Goal: Transaction & Acquisition: Book appointment/travel/reservation

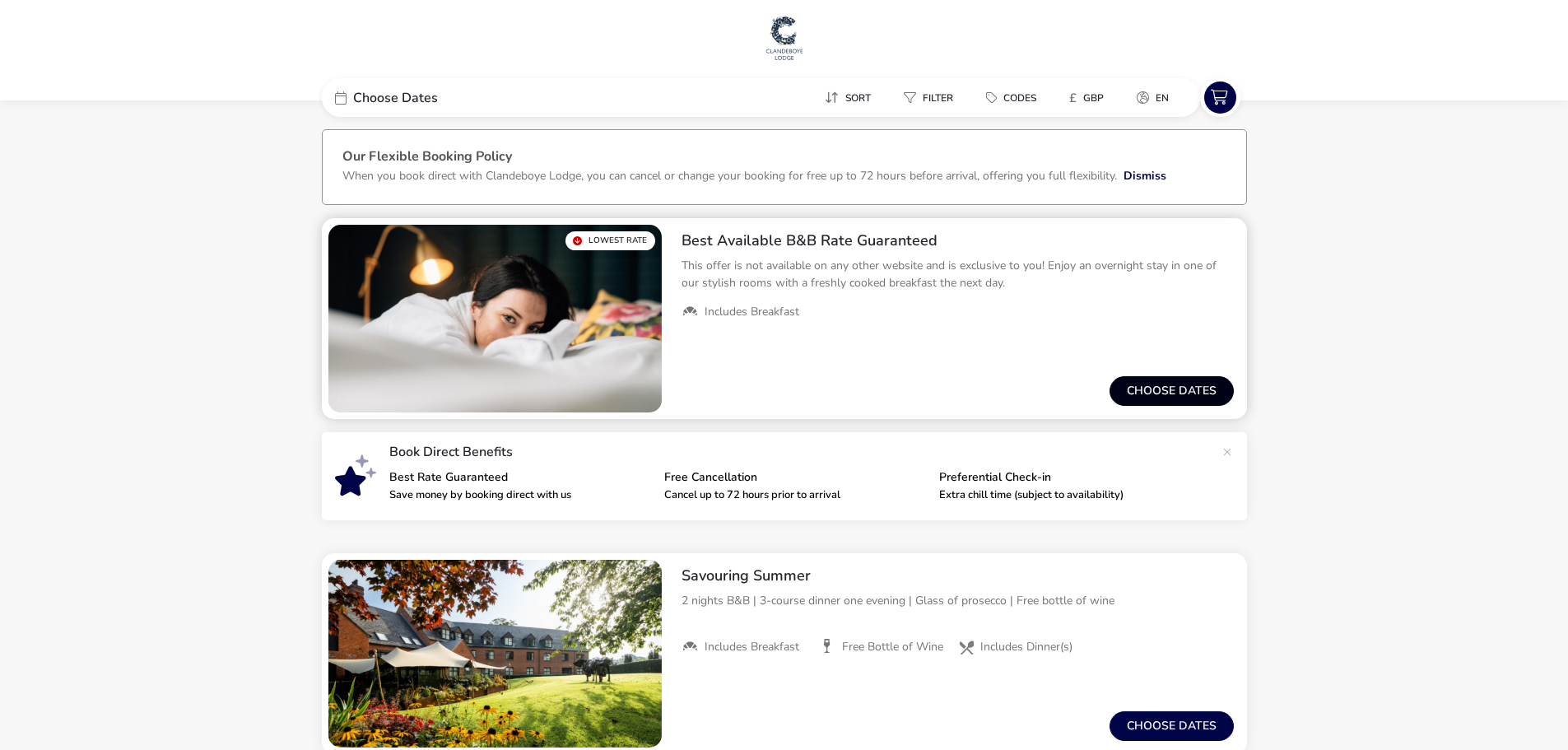
click at [1204, 386] on button "Choose dates" at bounding box center [1171, 391] width 125 height 30
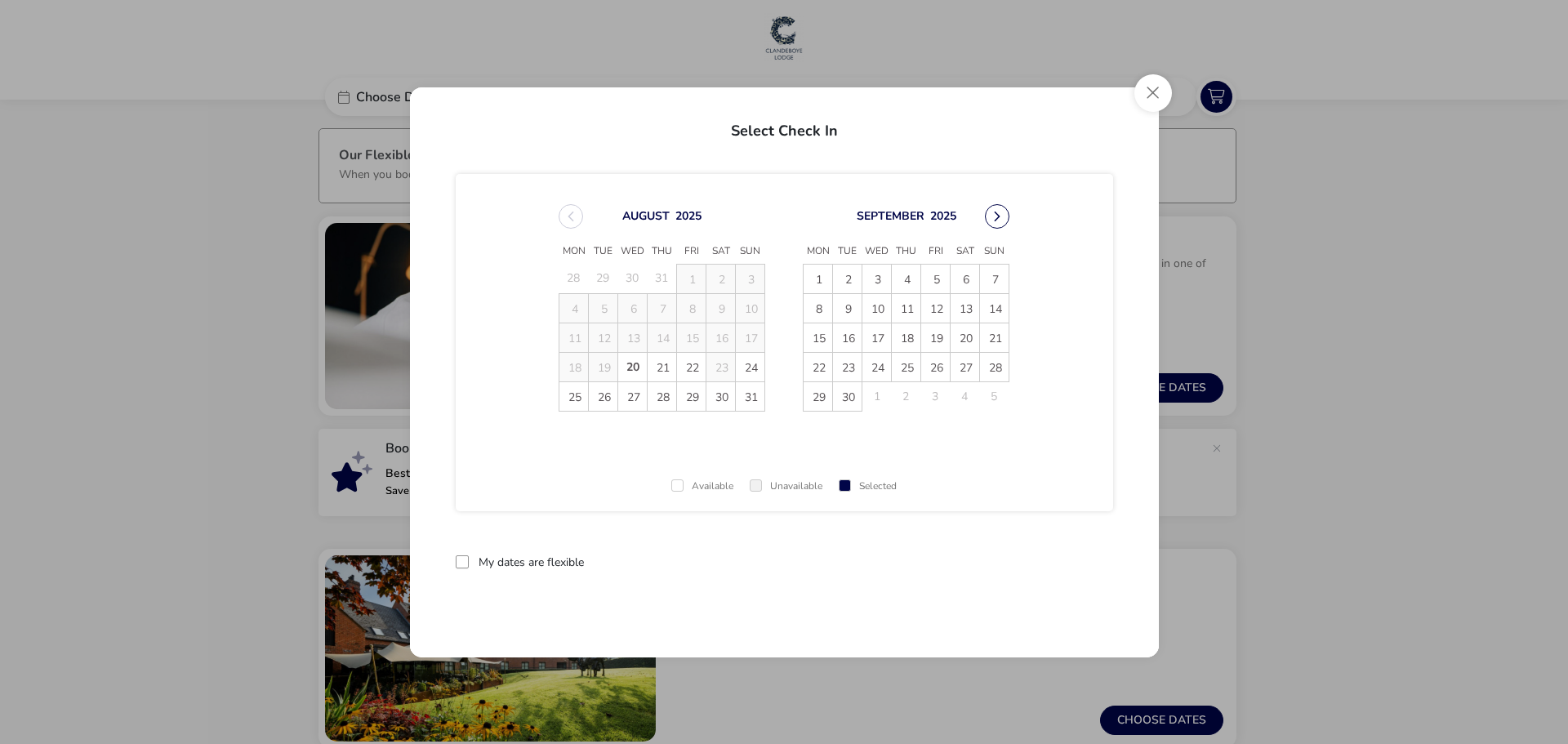
click at [993, 218] on button "Next Month" at bounding box center [997, 216] width 25 height 25
click at [996, 371] on span "23" at bounding box center [994, 367] width 29 height 29
click at [816, 400] on span "24" at bounding box center [818, 396] width 29 height 29
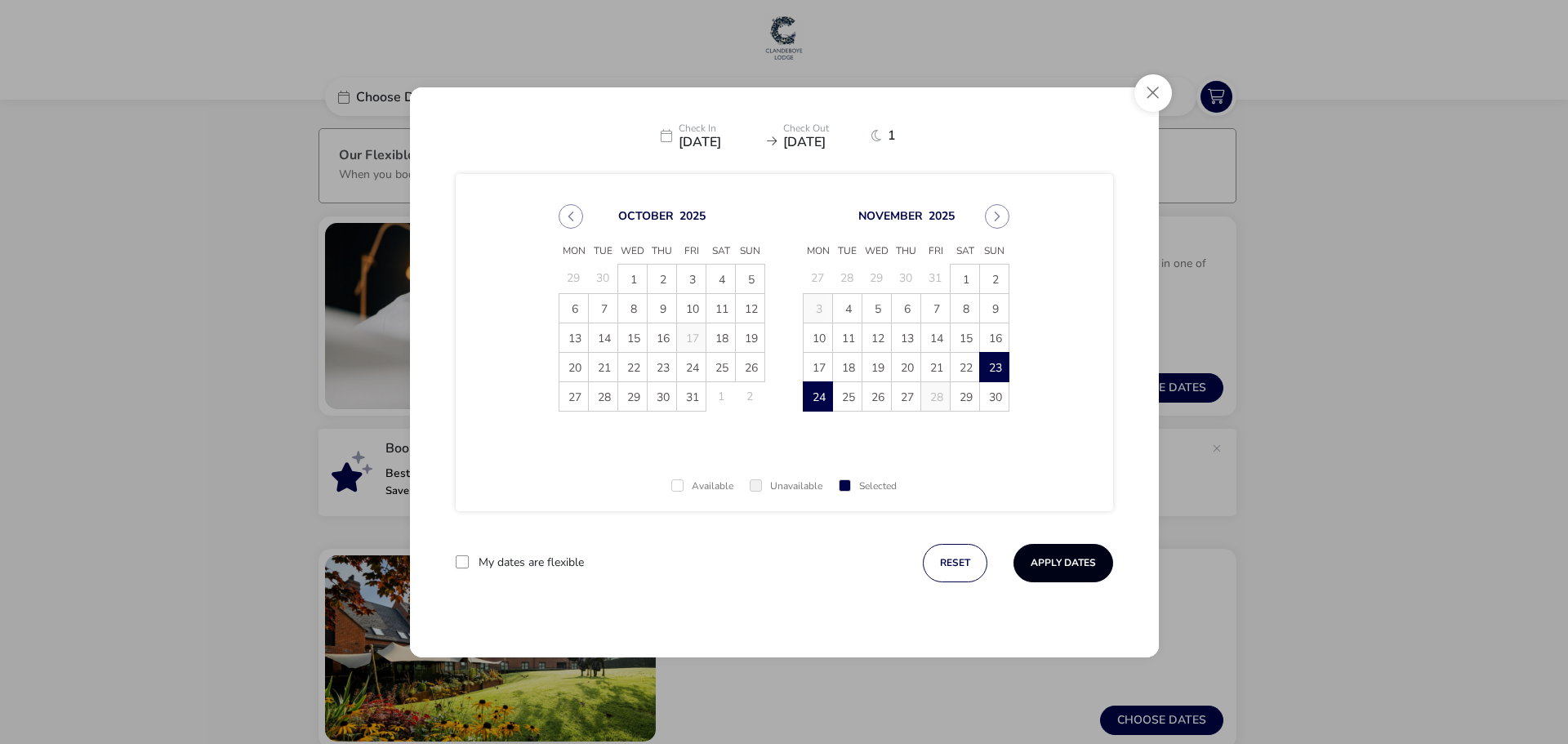
click at [1053, 562] on button "Apply Dates" at bounding box center [1063, 563] width 100 height 39
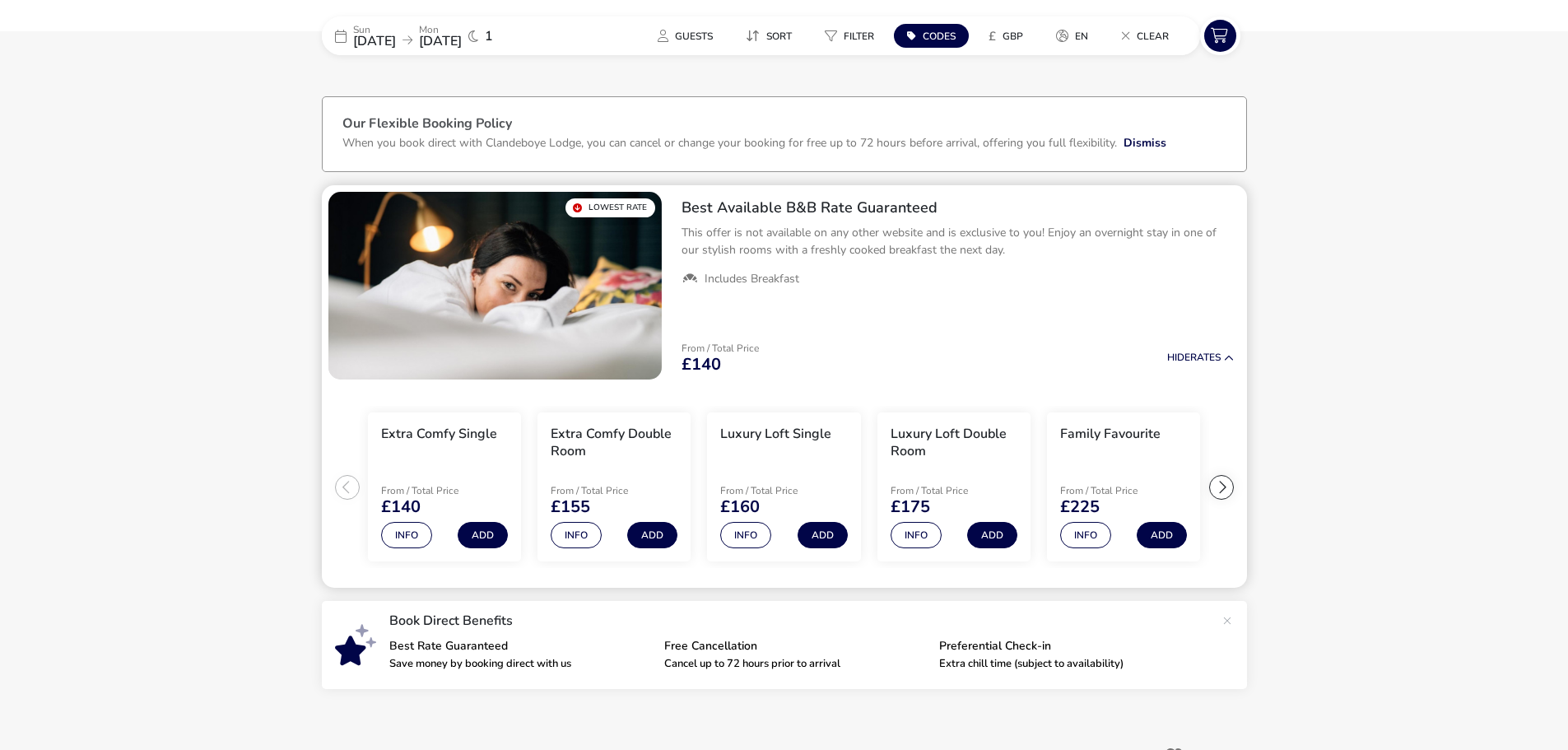
scroll to position [80, 0]
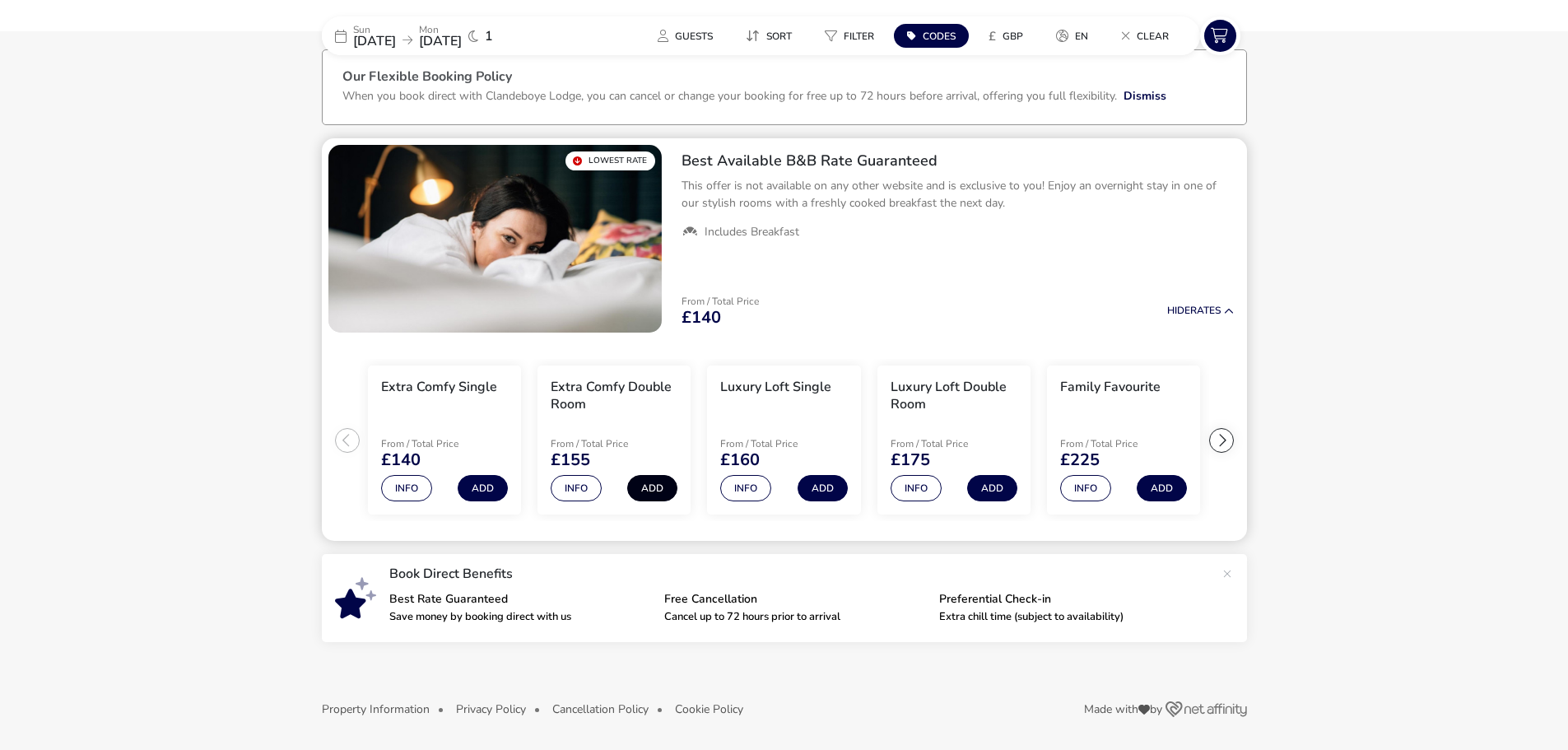
click at [647, 488] on button "Add" at bounding box center [652, 488] width 50 height 26
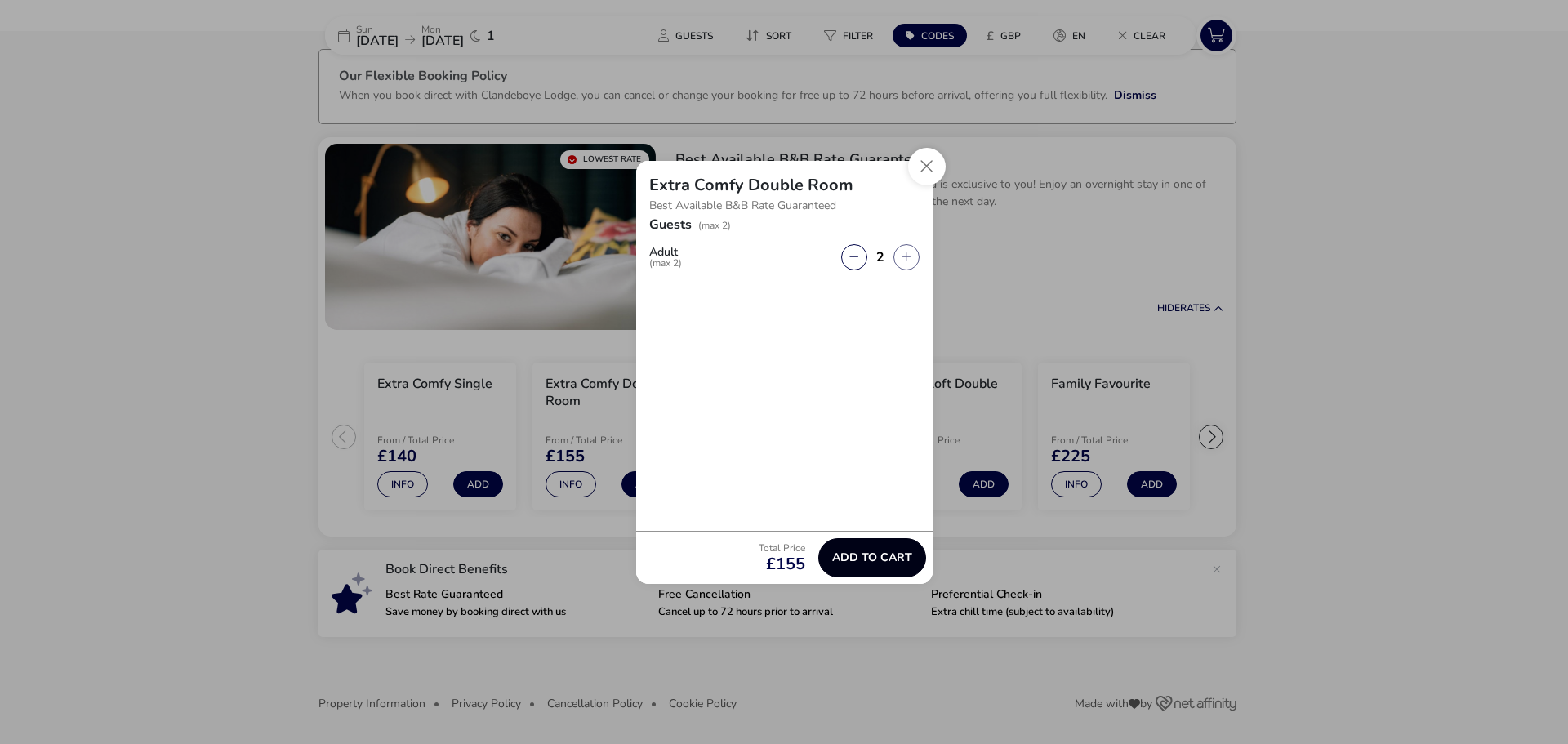
click at [865, 557] on span "Add to cart" at bounding box center [872, 557] width 80 height 12
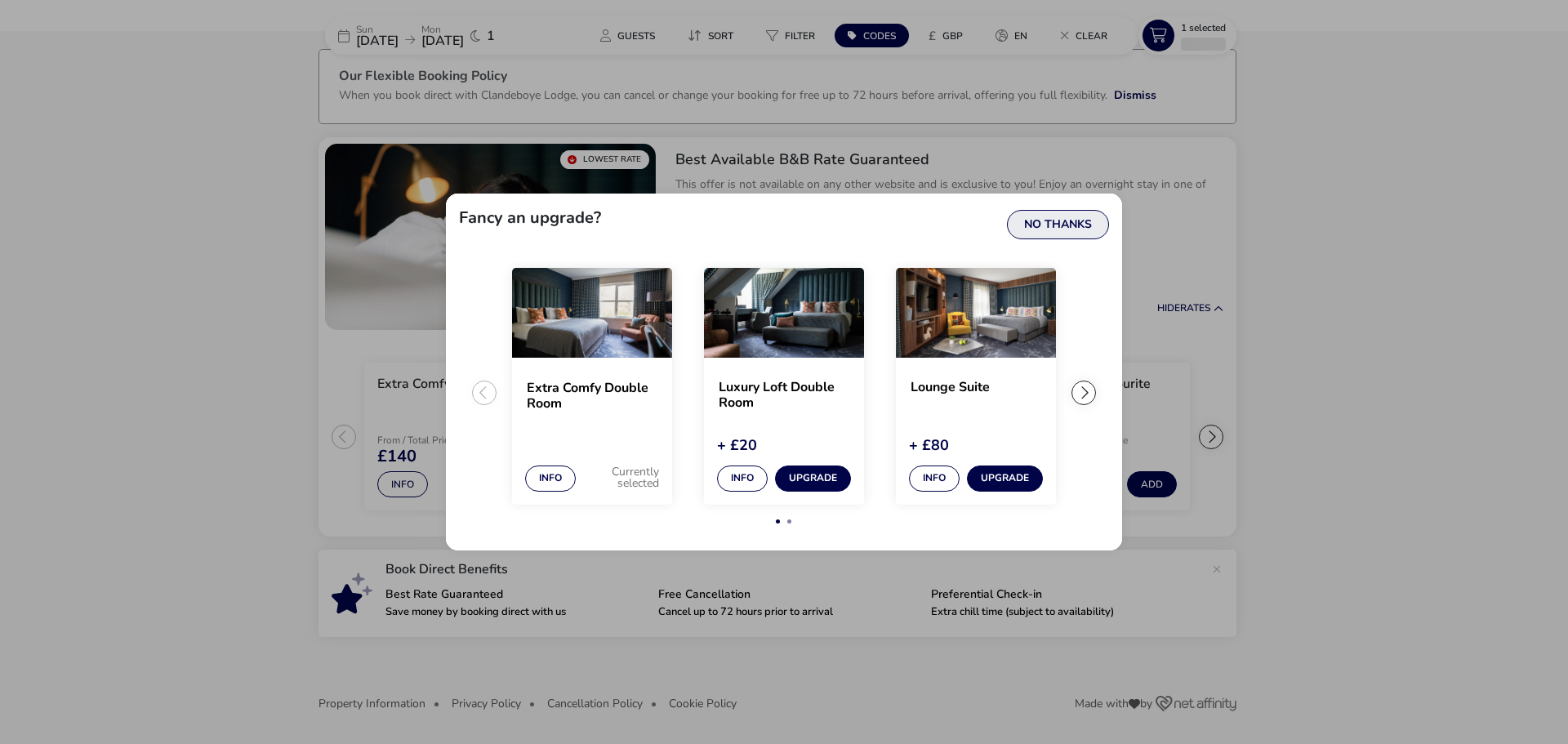
click at [1078, 232] on button "No Thanks" at bounding box center [1058, 225] width 102 height 30
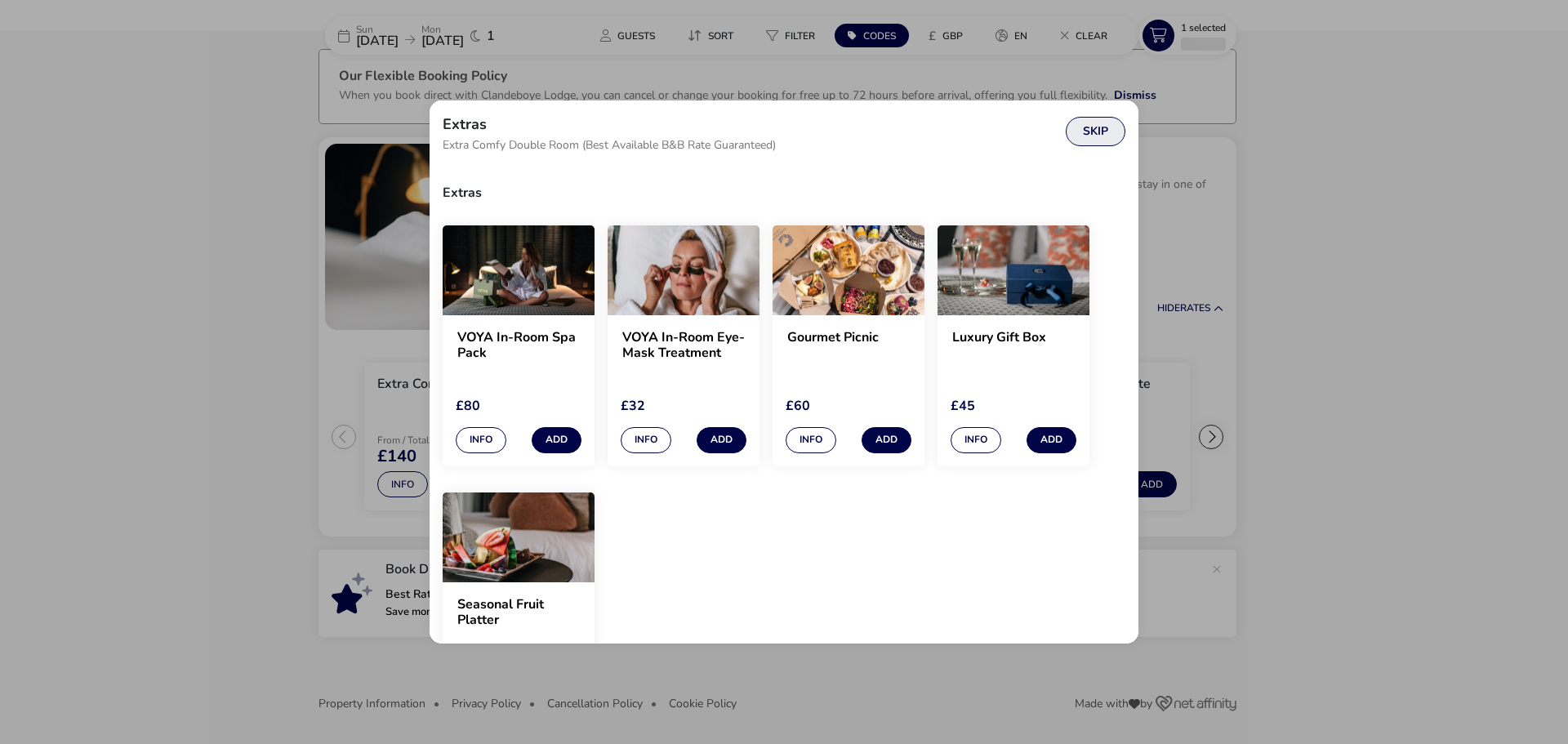
click at [1099, 132] on button "Skip" at bounding box center [1096, 132] width 59 height 30
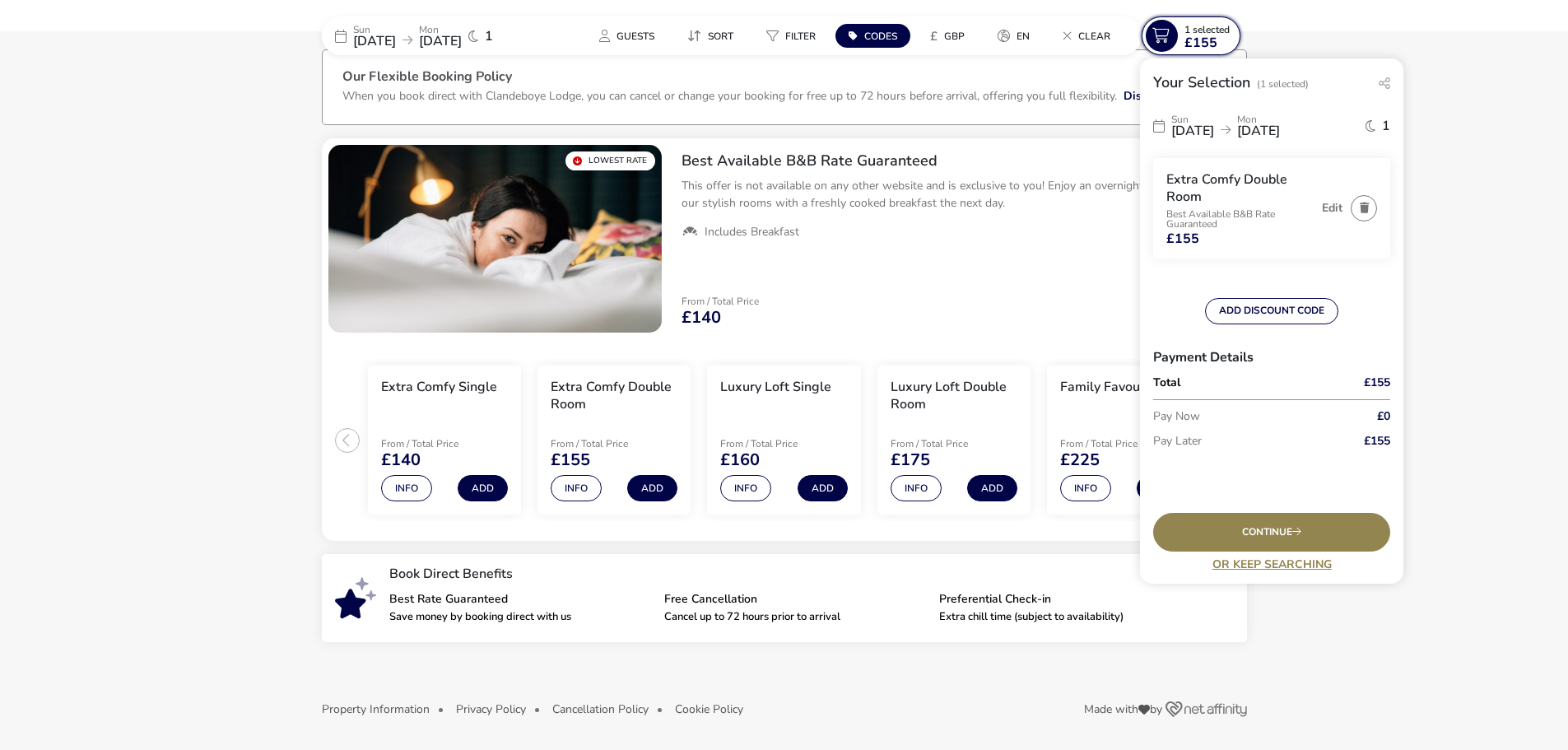
click at [1156, 44] on icon at bounding box center [1161, 36] width 32 height 32
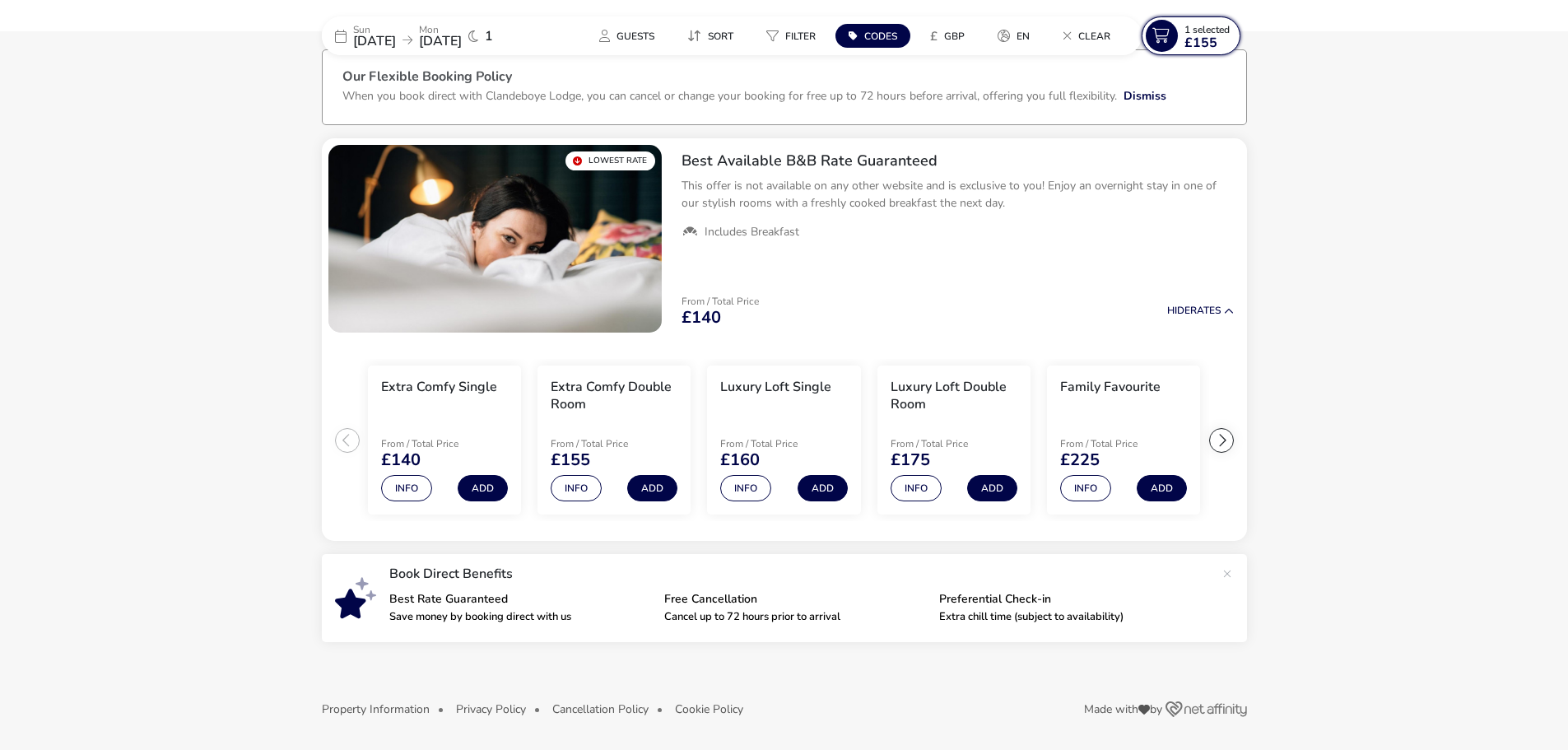
click at [1156, 42] on icon at bounding box center [1161, 36] width 32 height 32
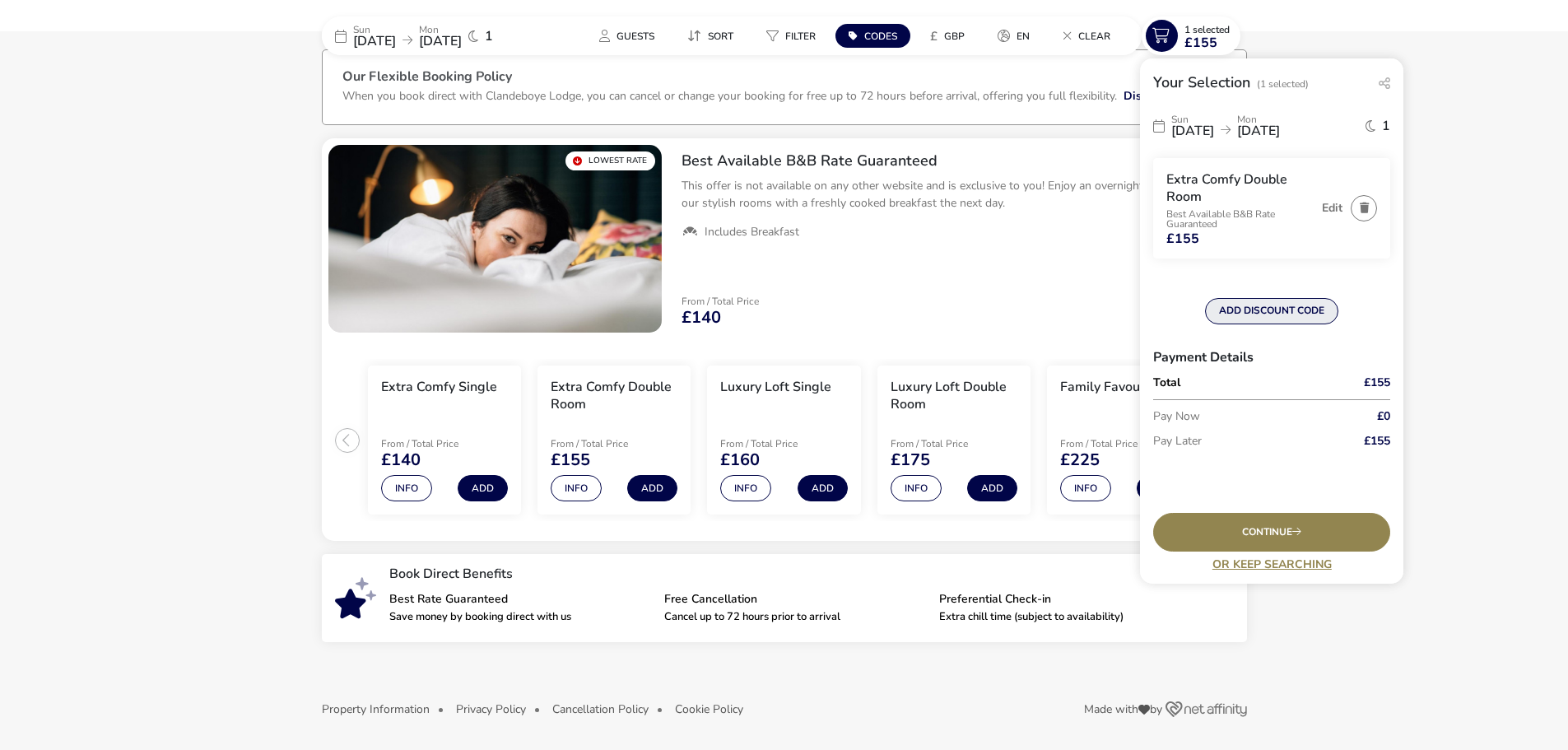
click at [1273, 309] on button "ADD DISCOUNT CODE" at bounding box center [1272, 311] width 134 height 26
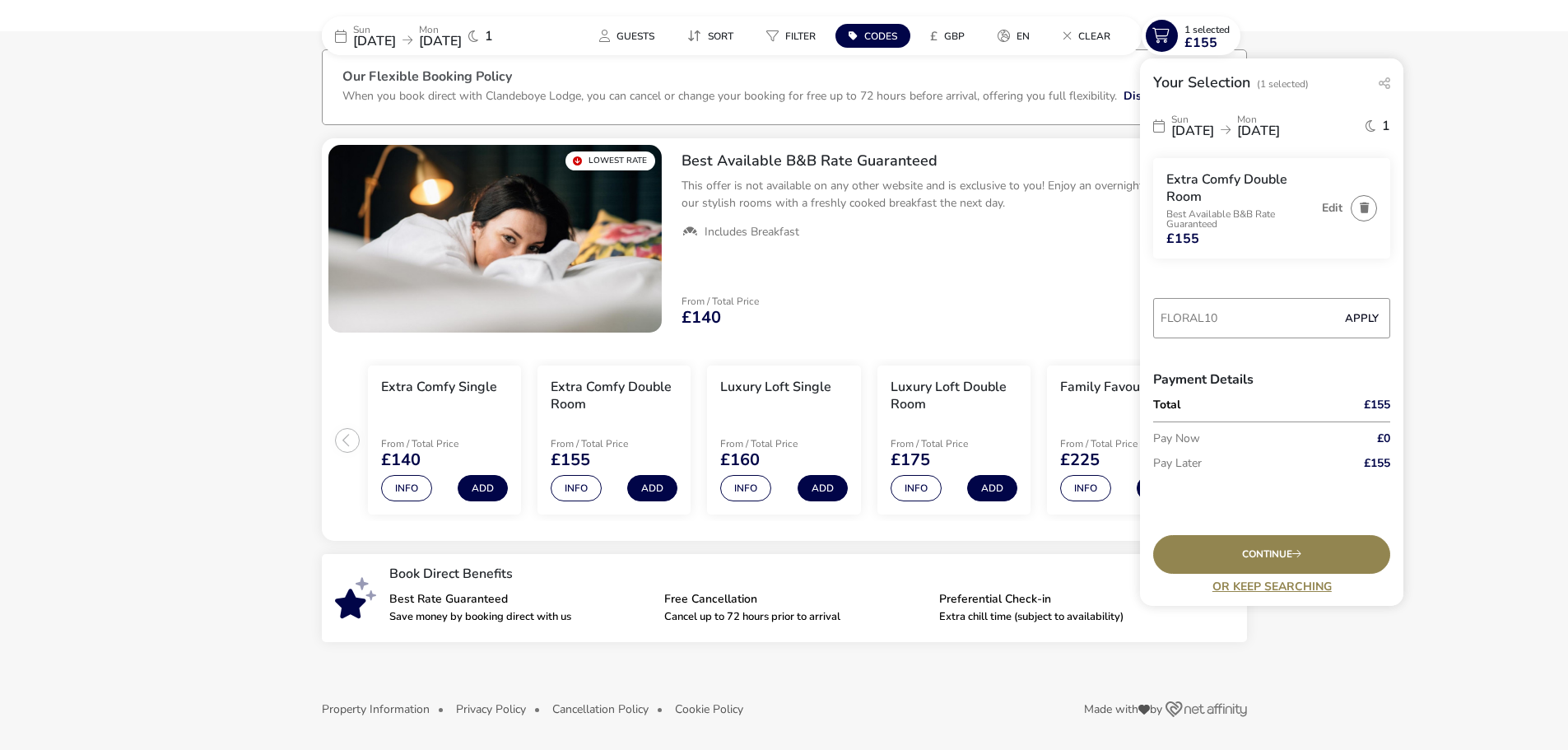
type input "FLORAL10"
click at [1357, 318] on button "Apply" at bounding box center [1362, 318] width 50 height 35
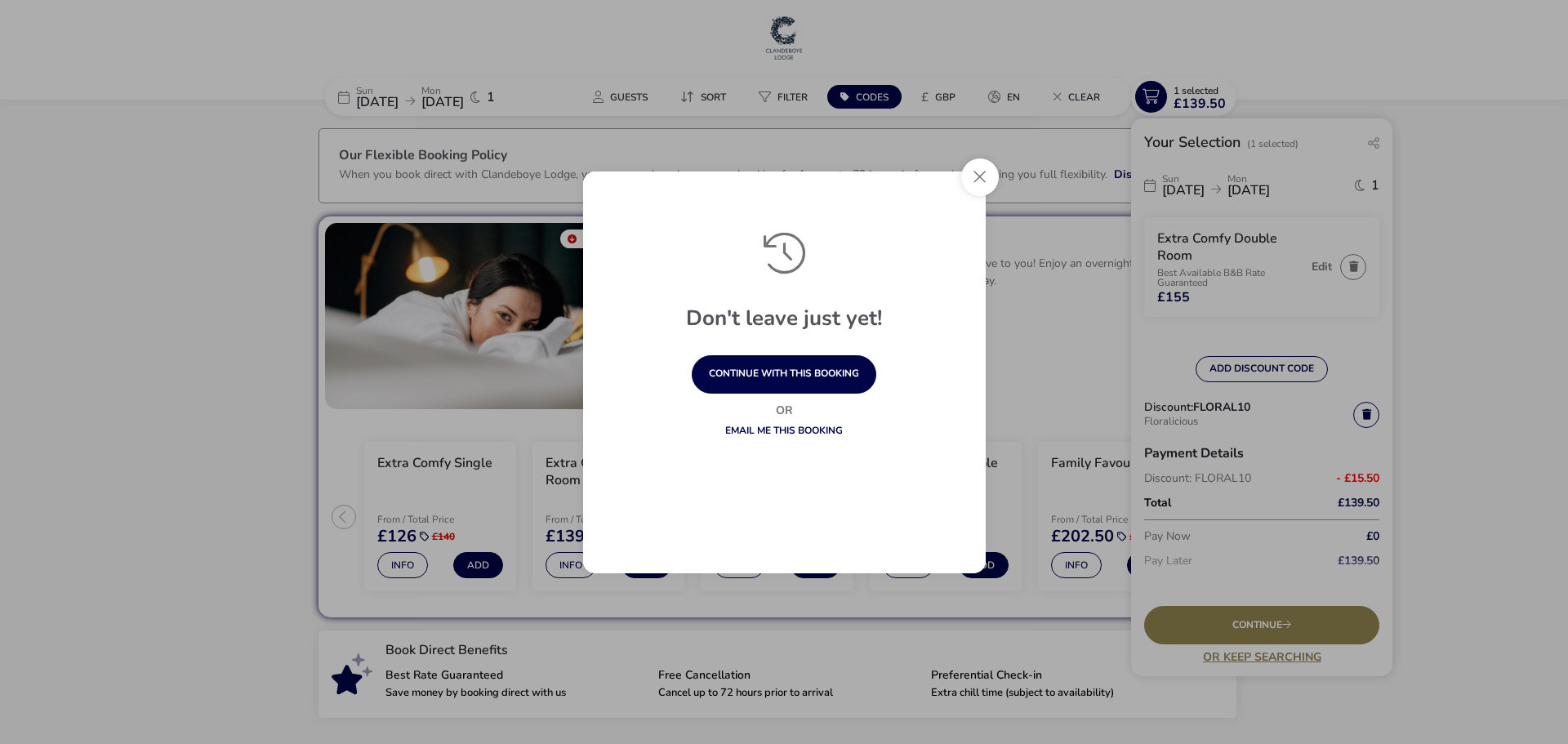
drag, startPoint x: 974, startPoint y: 180, endPoint x: 883, endPoint y: 410, distance: 247.3
click at [974, 186] on button "Close" at bounding box center [980, 177] width 38 height 38
